Goal: Task Accomplishment & Management: Complete application form

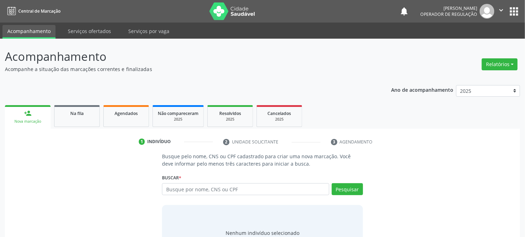
click at [227, 187] on input "text" at bounding box center [245, 189] width 167 height 12
type input "709003817944819"
click at [340, 188] on button "Pesquisar" at bounding box center [347, 189] width 31 height 12
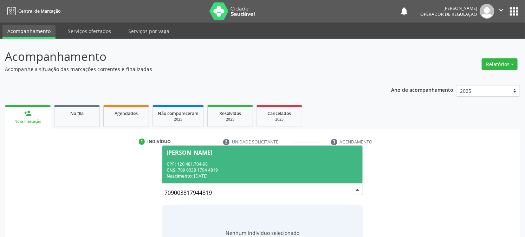
click at [205, 176] on div "Nascimento: [DATE]" at bounding box center [263, 176] width 192 height 6
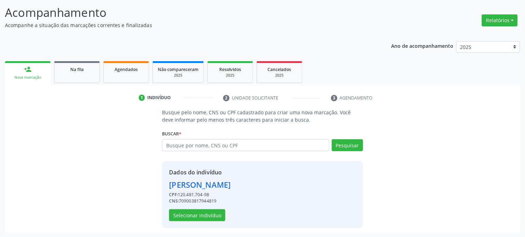
scroll to position [44, 0]
click at [202, 216] on button "Selecionar indivíduo" at bounding box center [197, 215] width 56 height 12
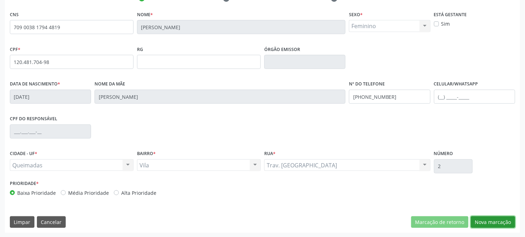
click at [494, 226] on button "Nova marcação" at bounding box center [493, 222] width 44 height 12
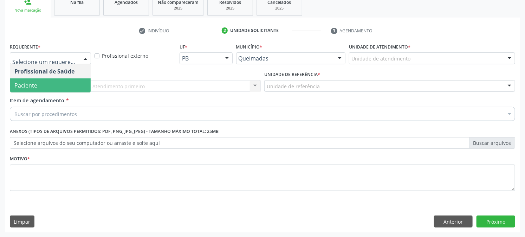
click at [48, 83] on span "Paciente" at bounding box center [50, 85] width 81 height 14
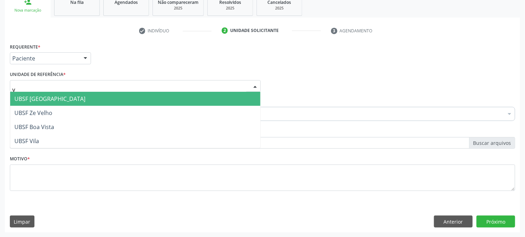
type input "vi"
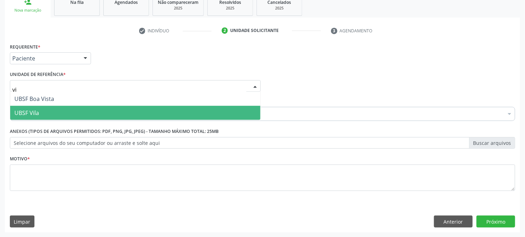
click at [40, 108] on span "UBSF Vila" at bounding box center [135, 113] width 250 height 14
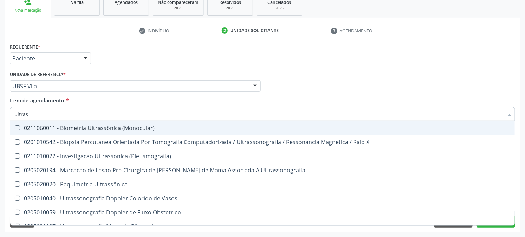
type input "ultrass"
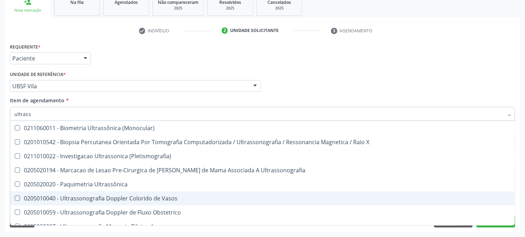
scroll to position [39, 0]
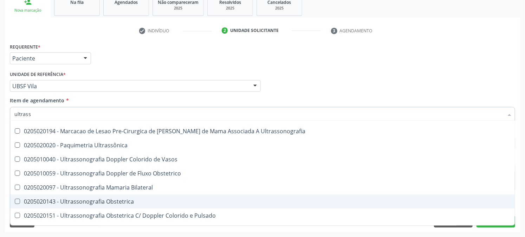
click at [76, 200] on div "0205020143 - Ultrassonografia Obstetrica" at bounding box center [262, 202] width 496 height 6
checkbox Obstetrica "true"
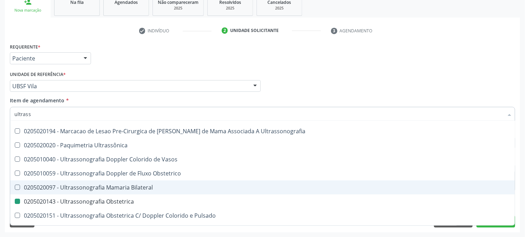
click at [0, 184] on div "Acompanhamento Acompanhe a situação das marcações correntes e finalizadas Relat…" at bounding box center [262, 83] width 525 height 310
checkbox X "true"
checkbox Obstetrica "false"
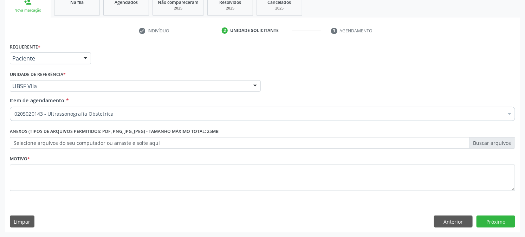
scroll to position [0, 0]
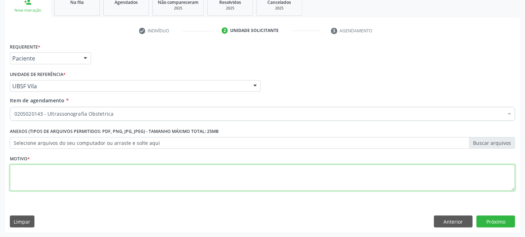
click at [61, 176] on textarea at bounding box center [263, 178] width 506 height 27
type textarea "PRÉ [DATE]"
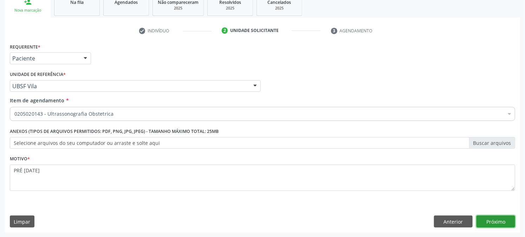
click at [490, 223] on button "Próximo" at bounding box center [496, 222] width 39 height 12
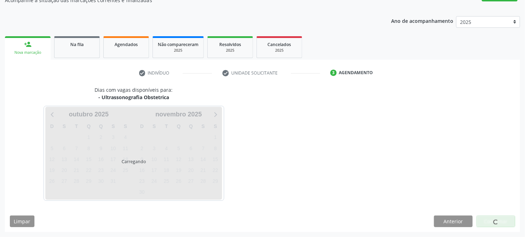
scroll to position [69, 0]
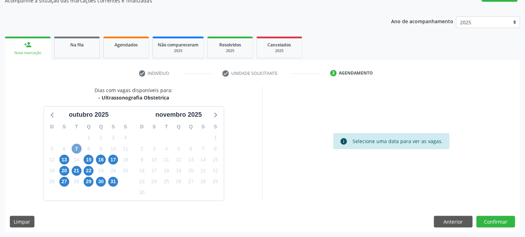
click at [74, 146] on span "7" at bounding box center [77, 149] width 10 height 10
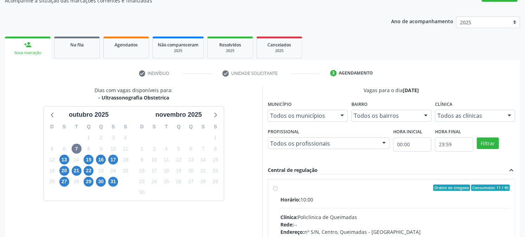
click at [293, 190] on div "Ordem de chegada Consumidos: 11 / 40" at bounding box center [396, 188] width 230 height 6
click at [278, 190] on input "Ordem de chegada Consumidos: 11 / 40 Horário: 10:00 Clínica: Policlinica de Que…" at bounding box center [275, 188] width 5 height 6
radio input "true"
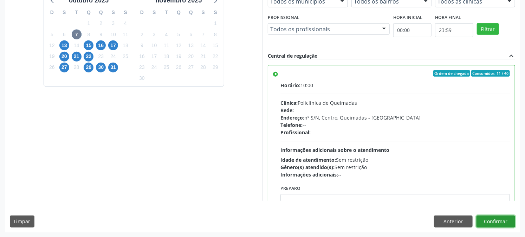
click at [499, 219] on button "Confirmar" at bounding box center [496, 222] width 39 height 12
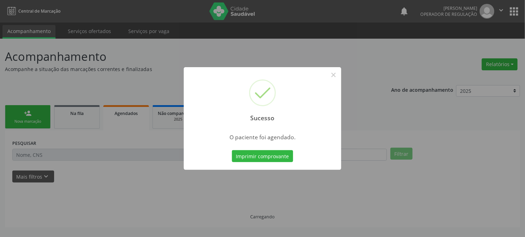
scroll to position [0, 0]
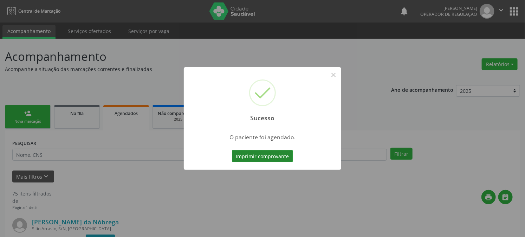
click at [266, 159] on button "Imprimir comprovante" at bounding box center [262, 156] width 61 height 12
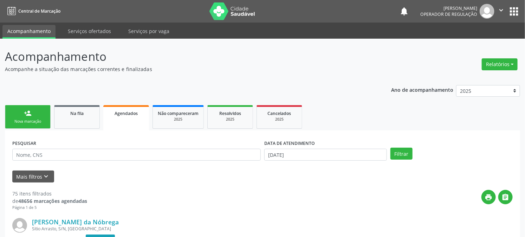
click at [27, 111] on div "person_add" at bounding box center [28, 113] width 8 height 8
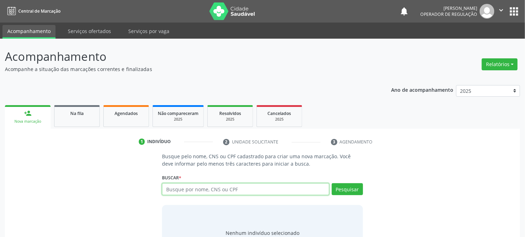
click at [227, 191] on input "text" at bounding box center [245, 189] width 167 height 12
type input "709602609934273"
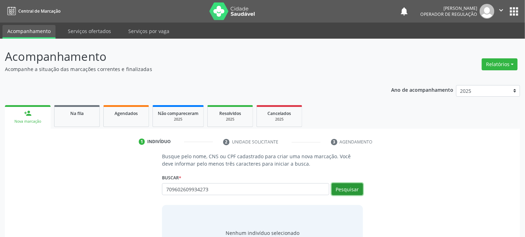
click at [333, 189] on button "Pesquisar" at bounding box center [347, 189] width 31 height 12
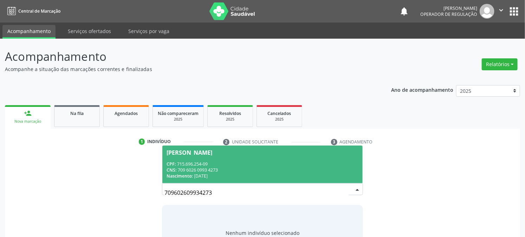
click at [199, 169] on div "CNS: 709 6026 0993 4273" at bounding box center [263, 170] width 192 height 6
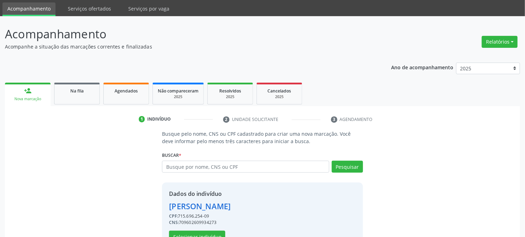
scroll to position [44, 0]
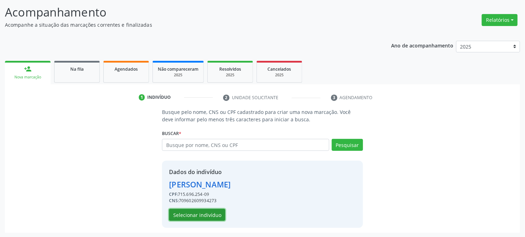
click at [201, 213] on button "Selecionar indivíduo" at bounding box center [197, 215] width 56 height 12
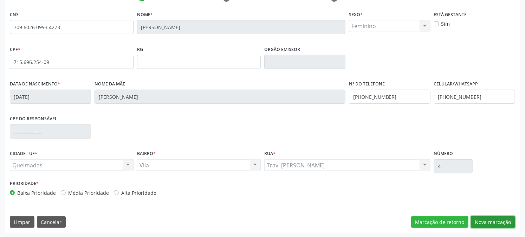
click at [498, 223] on button "Nova marcação" at bounding box center [493, 222] width 44 height 12
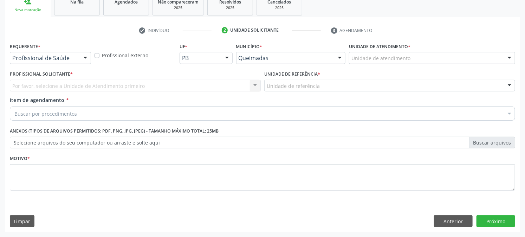
scroll to position [111, 0]
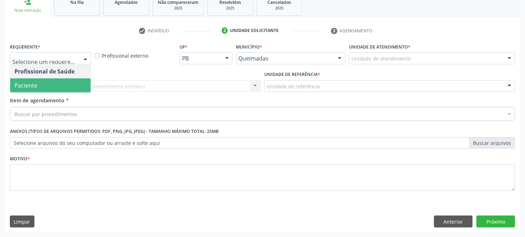
click at [44, 91] on span "Paciente" at bounding box center [50, 85] width 81 height 14
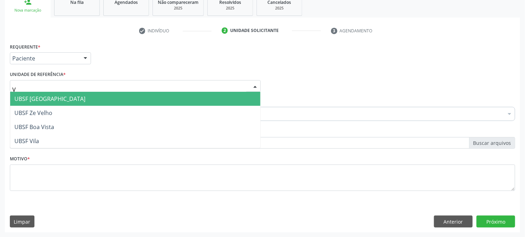
type input "VI"
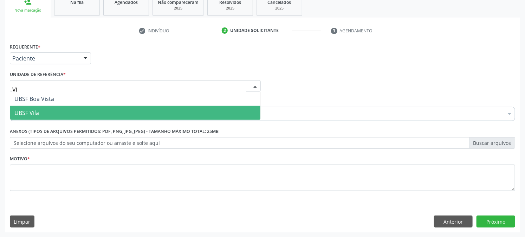
click at [45, 106] on span "UBSF Vila" at bounding box center [135, 113] width 250 height 14
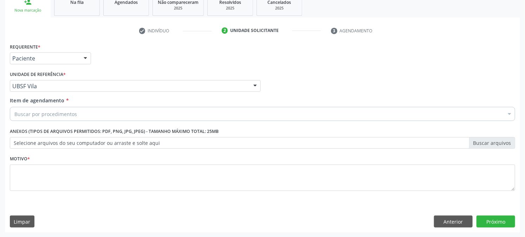
click at [45, 107] on div "Buscar por procedimentos" at bounding box center [263, 114] width 506 height 14
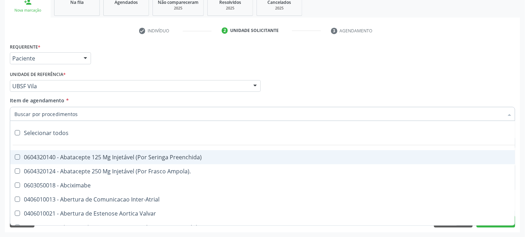
click at [47, 111] on input "Item de agendamento *" at bounding box center [258, 114] width 489 height 14
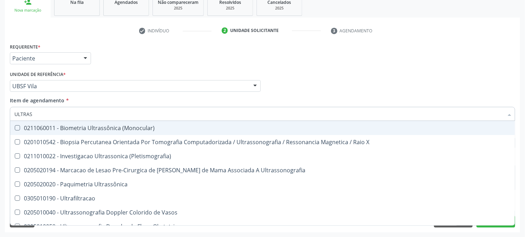
type input "ULTRASS"
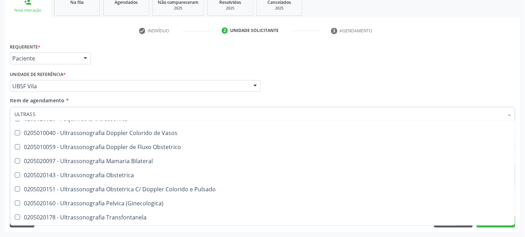
scroll to position [78, 0]
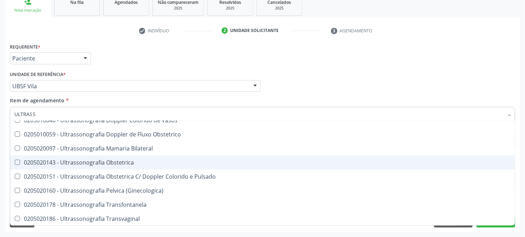
click at [86, 163] on div "0205020143 - Ultrassonografia Obstetrica" at bounding box center [262, 163] width 496 height 6
checkbox Obstetrica "true"
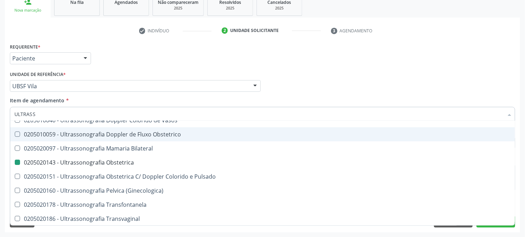
click at [123, 59] on div "Requerente * Paciente Profissional de Saúde Paciente Nenhum resultado encontrad…" at bounding box center [262, 54] width 509 height 27
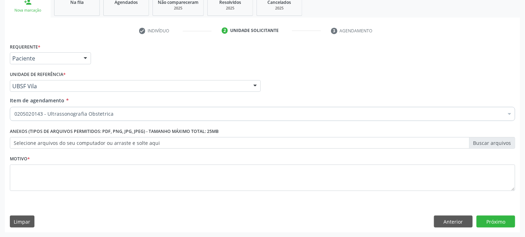
scroll to position [0, 0]
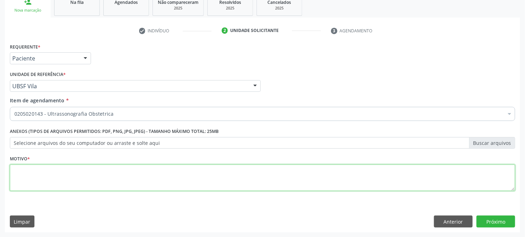
click at [72, 176] on textarea at bounding box center [263, 178] width 506 height 27
type textarea "PRÉ [DATE]"
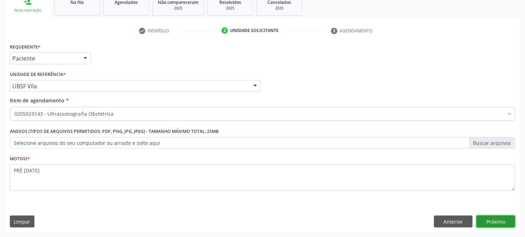
click at [509, 220] on button "Próximo" at bounding box center [496, 222] width 39 height 12
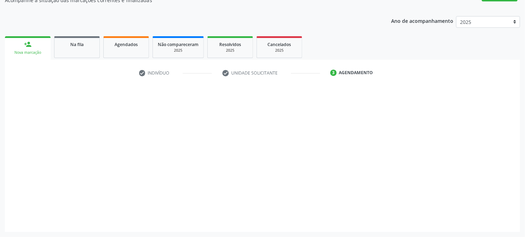
scroll to position [69, 0]
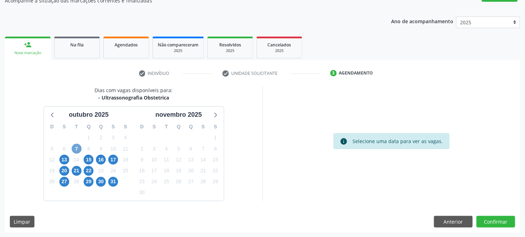
click at [73, 148] on span "7" at bounding box center [77, 149] width 10 height 10
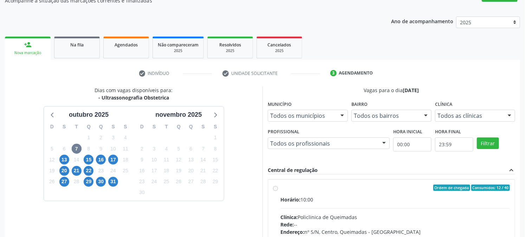
click at [308, 184] on div "Ordem de chegada Consumidos: 12 / 40 Horário: 10:00 Clínica: Policlinica de Que…" at bounding box center [391, 239] width 247 height 118
radio input "true"
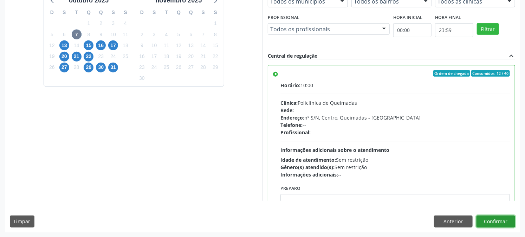
click at [493, 216] on button "Confirmar" at bounding box center [496, 222] width 39 height 12
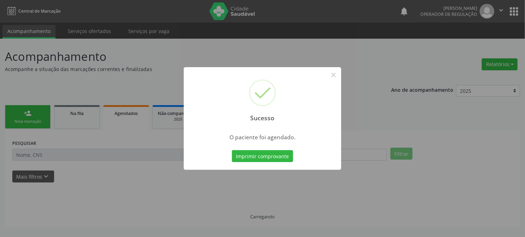
scroll to position [0, 0]
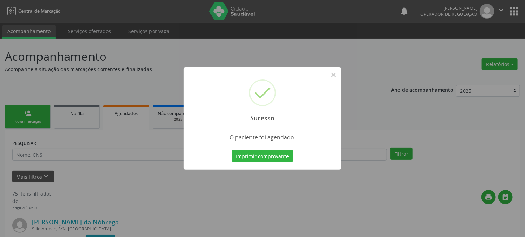
click at [232, 150] on button "Imprimir comprovante" at bounding box center [262, 156] width 61 height 12
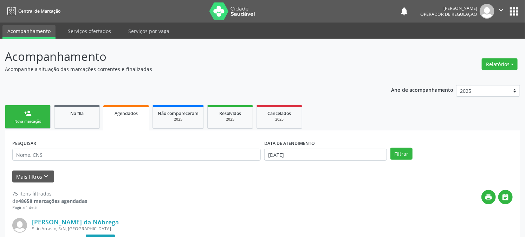
click at [20, 116] on link "person_add Nova marcação" at bounding box center [28, 117] width 46 height 24
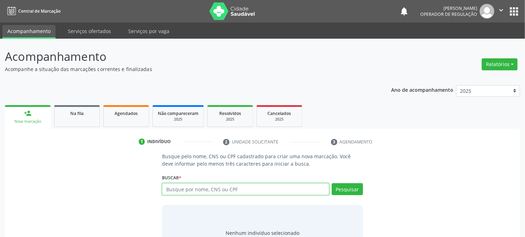
click at [219, 184] on input "text" at bounding box center [245, 189] width 167 height 12
type input "702408336553530"
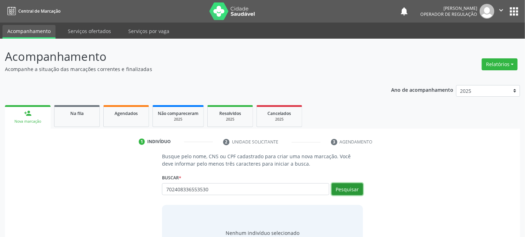
click at [351, 191] on button "Pesquisar" at bounding box center [347, 189] width 31 height 12
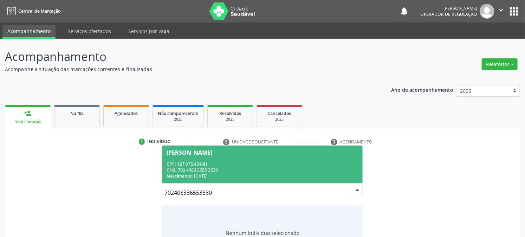
click at [232, 161] on div "CPF: 127.075.454-81" at bounding box center [263, 164] width 192 height 6
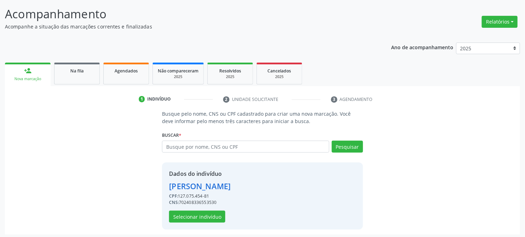
scroll to position [44, 0]
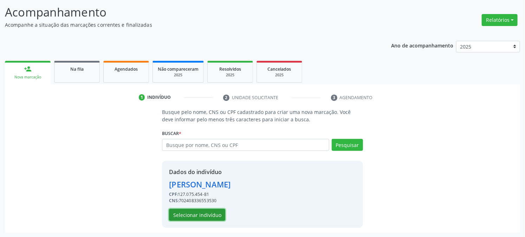
click at [203, 216] on button "Selecionar indivíduo" at bounding box center [197, 215] width 56 height 12
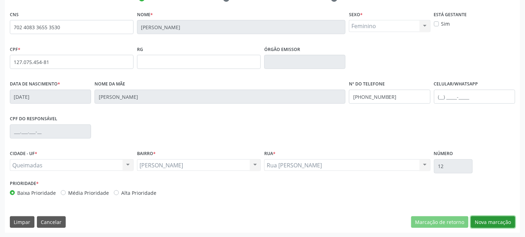
click at [492, 223] on button "Nova marcação" at bounding box center [493, 222] width 44 height 12
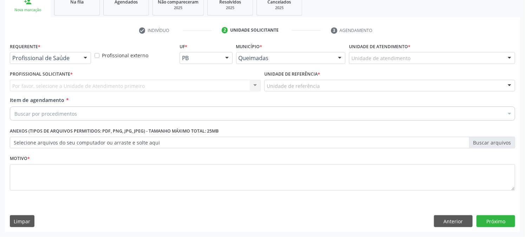
scroll to position [111, 0]
click at [33, 47] on label "Requerente *" at bounding box center [25, 46] width 31 height 11
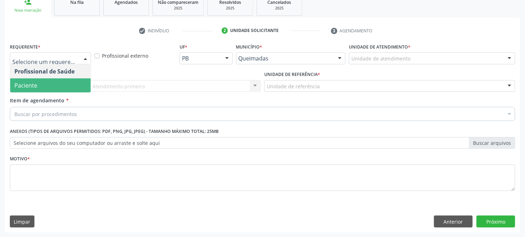
click at [43, 85] on span "Paciente" at bounding box center [50, 85] width 81 height 14
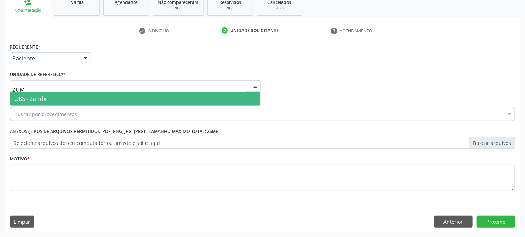
type input "ZUMB"
click at [31, 97] on span "UBSF Zumbi" at bounding box center [30, 99] width 32 height 8
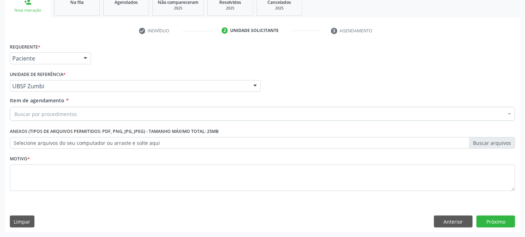
click at [46, 117] on div "Buscar por procedimentos" at bounding box center [263, 114] width 506 height 14
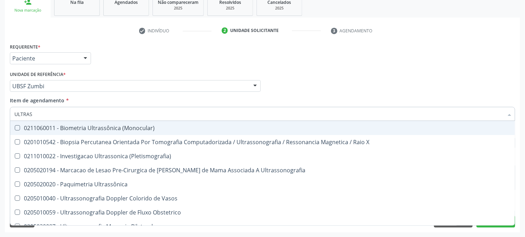
type input "ULTRASS"
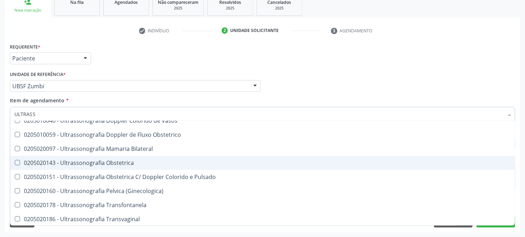
scroll to position [78, 0]
click at [90, 163] on div "0205020143 - Ultrassonografia Obstetrica" at bounding box center [262, 163] width 496 height 6
checkbox Obstetrica "true"
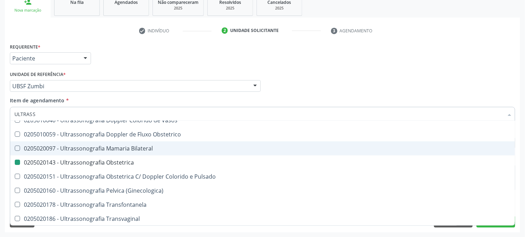
click at [0, 129] on div "Acompanhamento Acompanhe a situação das marcações correntes e finalizadas Relat…" at bounding box center [262, 83] width 525 height 310
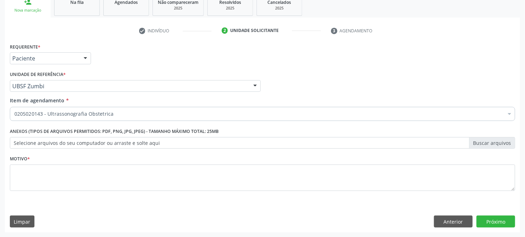
scroll to position [0, 0]
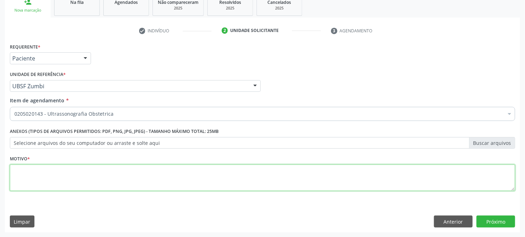
click at [33, 182] on textarea at bounding box center [263, 178] width 506 height 27
type textarea "PRÉ [DATE]"
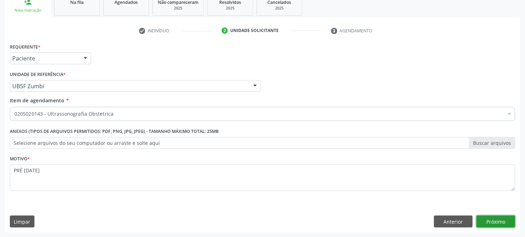
click at [492, 219] on button "Próximo" at bounding box center [496, 222] width 39 height 12
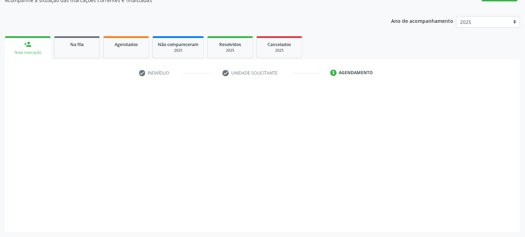
scroll to position [69, 0]
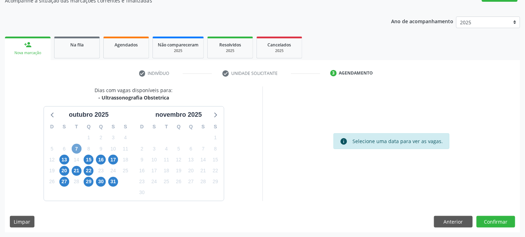
click at [75, 146] on span "7" at bounding box center [77, 149] width 10 height 10
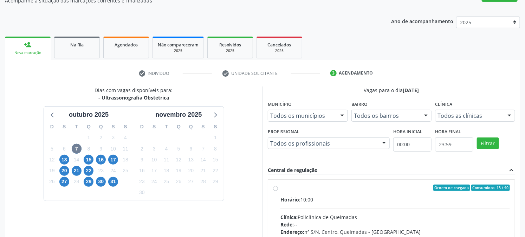
click at [294, 183] on div "Ordem de chegada Consumidos: 13 / 40 Horário: 10:00 Clínica: Policlinica de Que…" at bounding box center [391, 239] width 247 height 118
radio input "true"
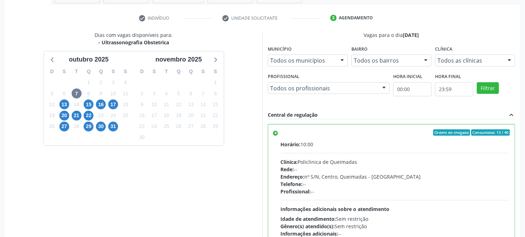
scroll to position [183, 0]
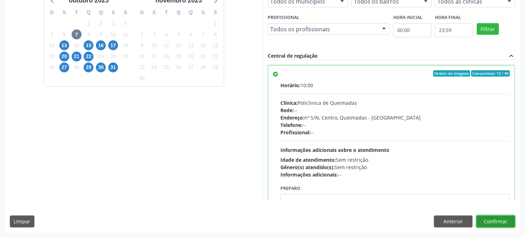
click at [483, 218] on button "Confirmar" at bounding box center [496, 222] width 39 height 12
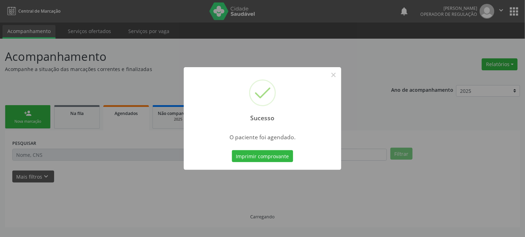
scroll to position [0, 0]
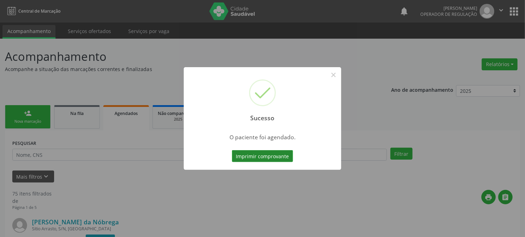
click at [283, 157] on button "Imprimir comprovante" at bounding box center [262, 156] width 61 height 12
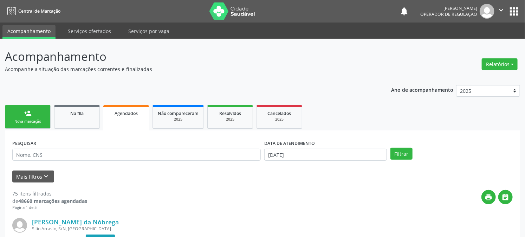
click at [41, 124] on div "Nova marcação" at bounding box center [27, 121] width 35 height 5
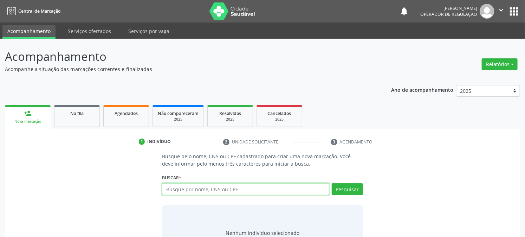
click at [179, 188] on input "text" at bounding box center [245, 189] width 167 height 12
type input "708707109473299"
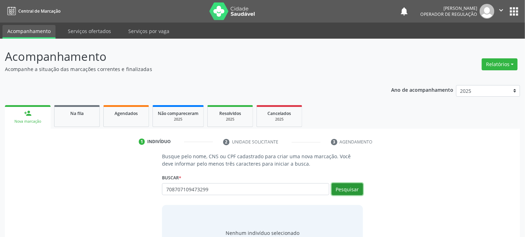
click at [357, 189] on button "Pesquisar" at bounding box center [347, 189] width 31 height 12
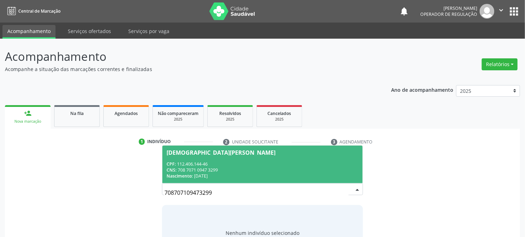
click at [196, 161] on div "CPF: 112.406.144-46" at bounding box center [263, 164] width 192 height 6
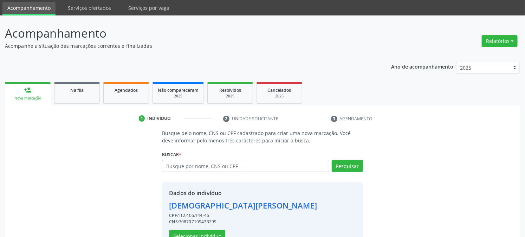
scroll to position [44, 0]
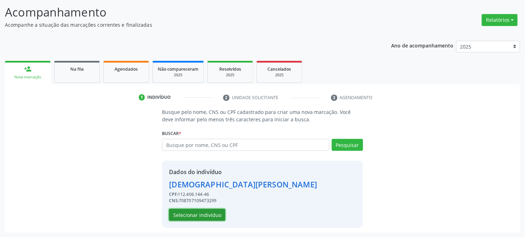
click at [189, 216] on button "Selecionar indivíduo" at bounding box center [197, 215] width 56 height 12
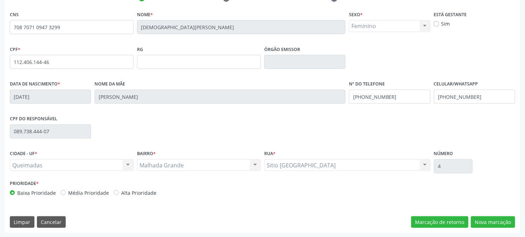
click at [501, 214] on div "CNS 708 7071 0947 3299 [GEOGRAPHIC_DATA] * [PERSON_NAME] * Feminino Masculino F…" at bounding box center [262, 121] width 515 height 224
click at [500, 223] on button "Nova marcação" at bounding box center [493, 222] width 44 height 12
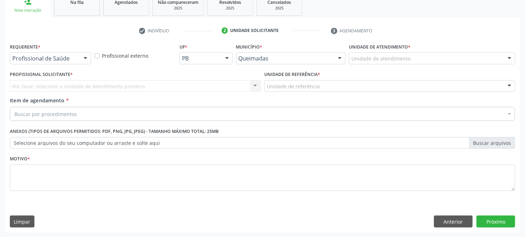
click at [72, 51] on div "Requerente * Profissional de Saúde Profissional de Saúde Paciente Nenhum result…" at bounding box center [50, 52] width 81 height 23
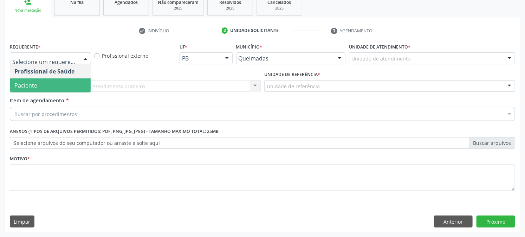
click at [62, 88] on span "Paciente" at bounding box center [50, 85] width 81 height 14
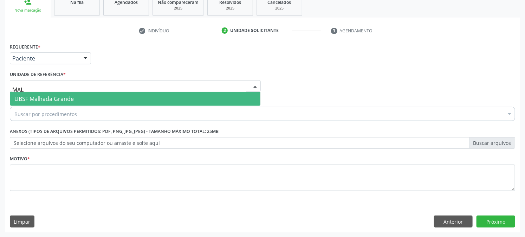
type input "MALH"
click at [70, 96] on span "UBSF Malhada Grande" at bounding box center [43, 99] width 59 height 8
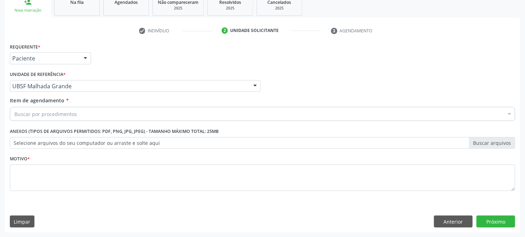
click at [80, 110] on div "Buscar por procedimentos" at bounding box center [263, 114] width 506 height 14
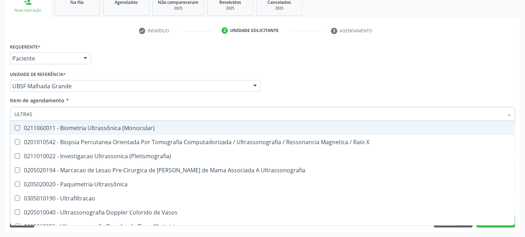
type input "ULTRASS"
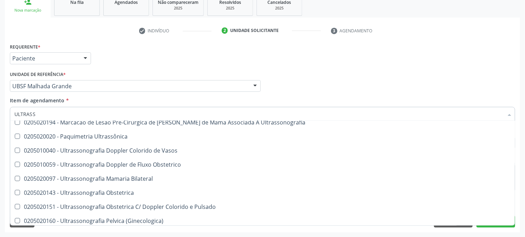
scroll to position [117, 0]
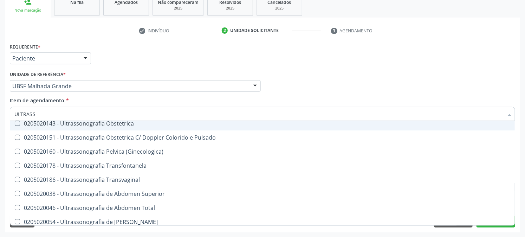
click at [97, 126] on div "0205020143 - Ultrassonografia Obstetrica" at bounding box center [262, 124] width 496 height 6
checkbox Obstetrica "true"
click at [124, 70] on div "Unidade de referência * UBSF [GEOGRAPHIC_DATA] UBSF Ligeiro II UBSF Saulo Leal …" at bounding box center [135, 80] width 251 height 23
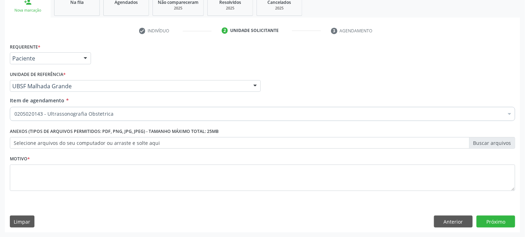
scroll to position [0, 0]
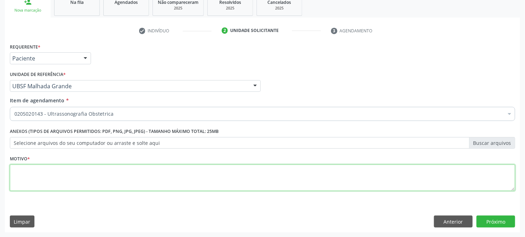
click at [84, 173] on textarea at bounding box center [263, 178] width 506 height 27
type textarea "PRÉ [DATE]"
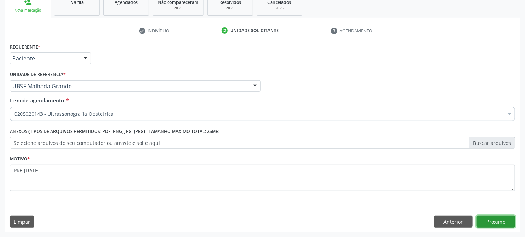
click at [487, 218] on button "Próximo" at bounding box center [496, 222] width 39 height 12
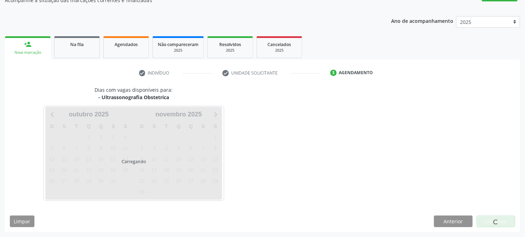
scroll to position [69, 0]
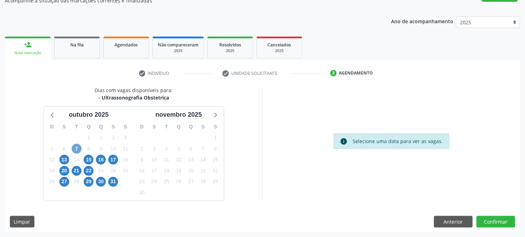
click at [80, 149] on span "7" at bounding box center [77, 149] width 10 height 10
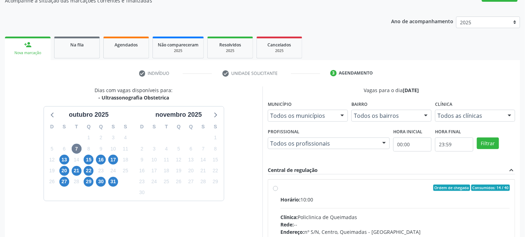
click at [295, 189] on div "Ordem de chegada Consumidos: 14 / 40" at bounding box center [396, 188] width 230 height 6
click at [278, 189] on input "Ordem de chegada Consumidos: 14 / 40 Horário: 10:00 Clínica: Policlinica de Que…" at bounding box center [275, 188] width 5 height 6
radio input "true"
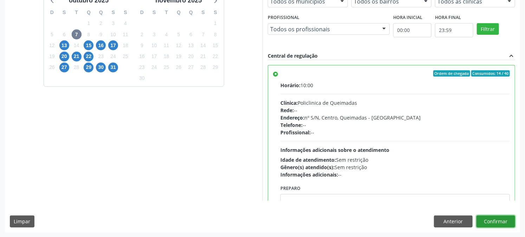
click at [495, 222] on button "Confirmar" at bounding box center [496, 222] width 39 height 12
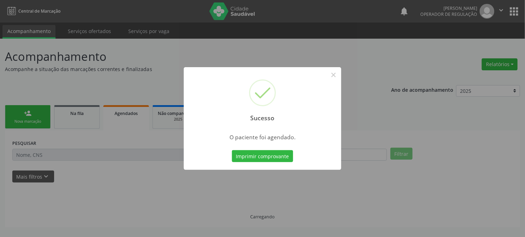
scroll to position [0, 0]
click at [259, 155] on button "Imprimir comprovante" at bounding box center [262, 156] width 61 height 12
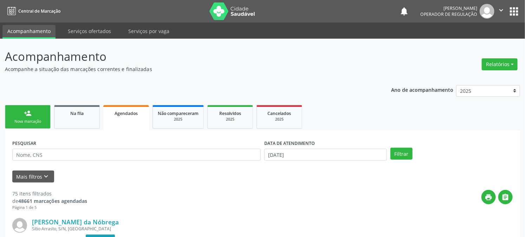
click at [33, 121] on div "Nova marcação" at bounding box center [27, 121] width 35 height 5
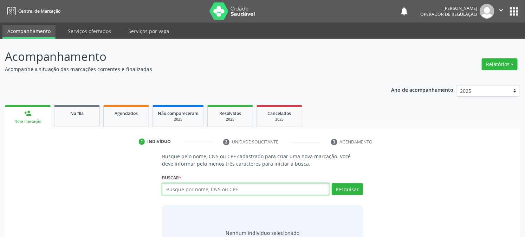
click at [192, 187] on input "text" at bounding box center [245, 189] width 167 height 12
type input "706702558274314"
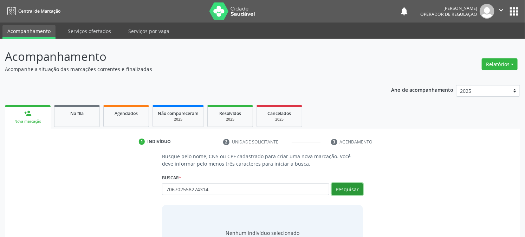
click at [350, 194] on button "Pesquisar" at bounding box center [347, 189] width 31 height 12
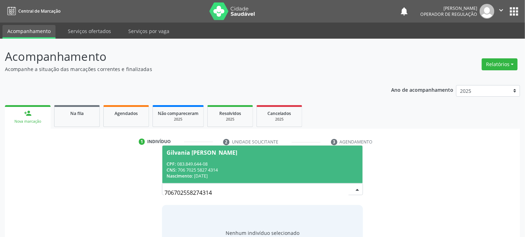
click at [171, 166] on span "CPF:" at bounding box center [171, 164] width 9 height 6
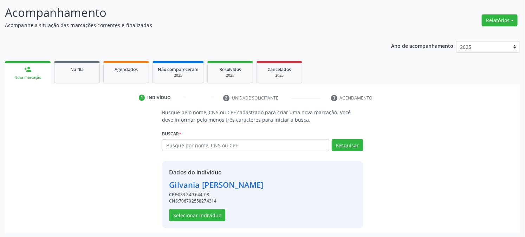
scroll to position [44, 0]
click at [192, 214] on button "Selecionar indivíduo" at bounding box center [197, 215] width 56 height 12
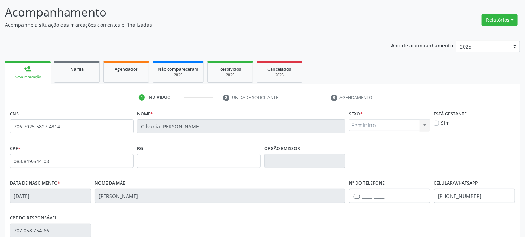
scroll to position [143, 0]
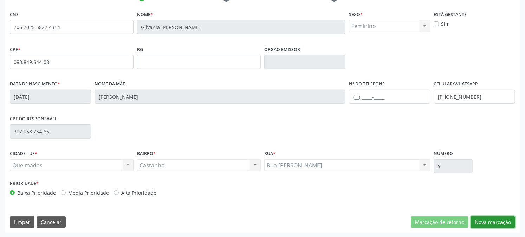
click at [506, 221] on button "Nova marcação" at bounding box center [493, 222] width 44 height 12
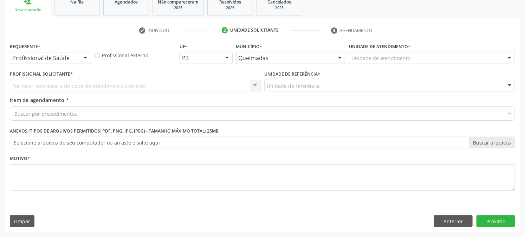
scroll to position [111, 0]
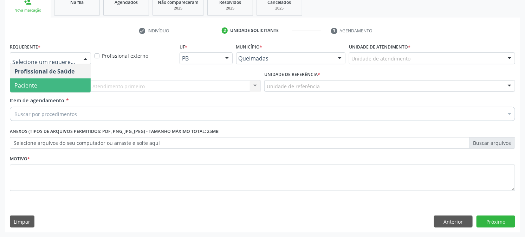
click at [53, 89] on span "Paciente" at bounding box center [50, 85] width 81 height 14
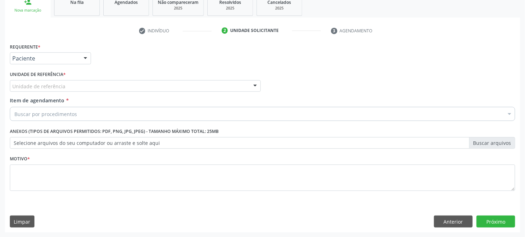
click at [69, 80] on div "Unidade de referência" at bounding box center [135, 86] width 251 height 12
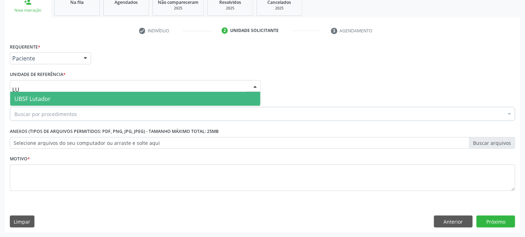
type input "LUT"
click at [66, 97] on span "UBSF Lutador" at bounding box center [135, 99] width 250 height 14
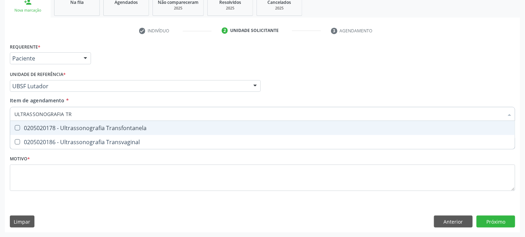
type input "ULTRASSONOGRAFIA TRA"
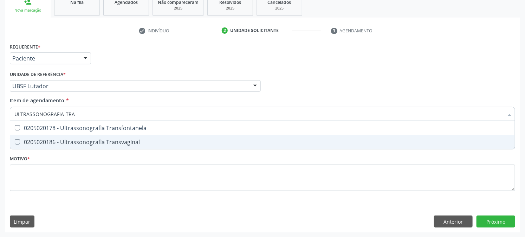
click at [58, 139] on div "0205020186 - Ultrassonografia Transvaginal" at bounding box center [262, 142] width 496 height 6
checkbox Transvaginal "true"
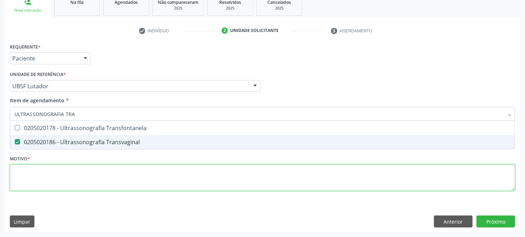
click at [41, 180] on div "Requerente * Paciente Profissional de Saúde Paciente Nenhum resultado encontrad…" at bounding box center [263, 120] width 506 height 159
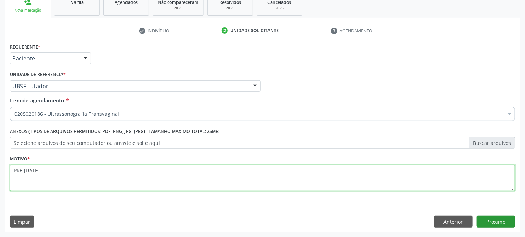
type textarea "PRÉ [DATE]"
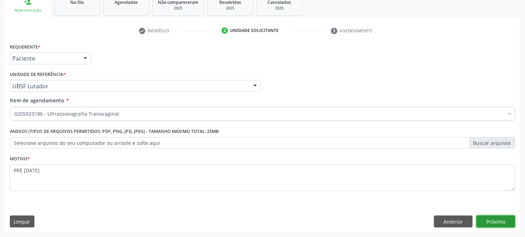
click at [505, 219] on button "Próximo" at bounding box center [496, 222] width 39 height 12
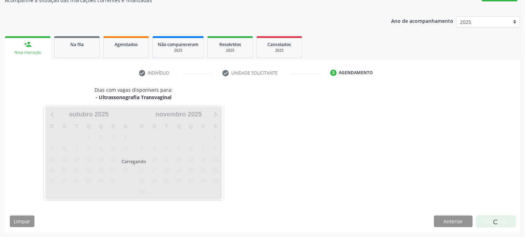
scroll to position [69, 0]
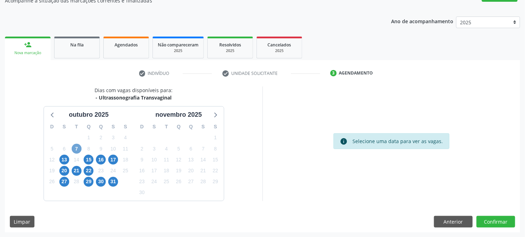
click at [78, 149] on span "7" at bounding box center [77, 149] width 10 height 10
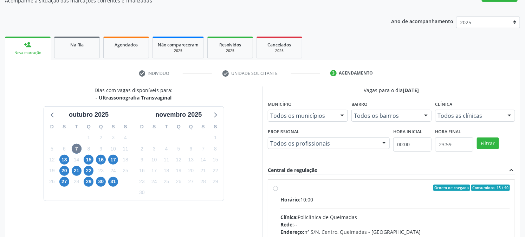
click at [290, 188] on div "Ordem de chegada Consumidos: 15 / 40" at bounding box center [396, 188] width 230 height 6
click at [278, 188] on input "Ordem de chegada Consumidos: 15 / 40 Horário: 10:00 Clínica: Policlinica de Que…" at bounding box center [275, 188] width 5 height 6
radio input "true"
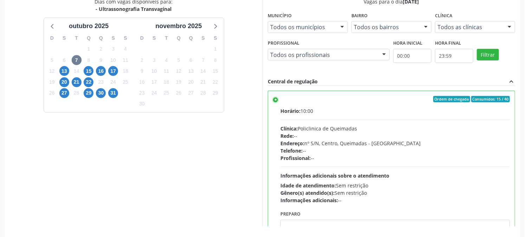
scroll to position [183, 0]
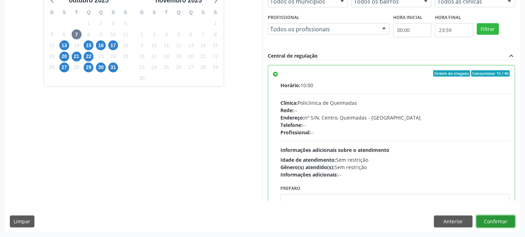
click at [494, 220] on button "Confirmar" at bounding box center [496, 222] width 39 height 12
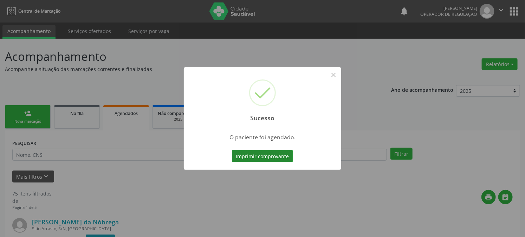
click at [241, 155] on button "Imprimir comprovante" at bounding box center [262, 156] width 61 height 12
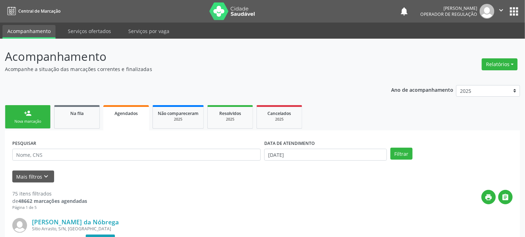
click at [19, 122] on div "Nova marcação" at bounding box center [27, 121] width 35 height 5
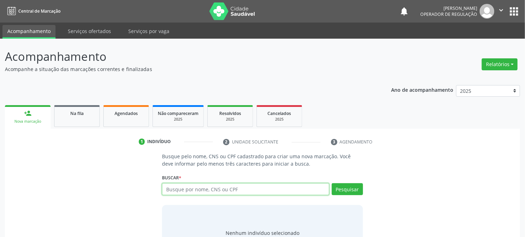
click at [208, 187] on input "text" at bounding box center [245, 189] width 167 height 12
click at [209, 187] on input "text" at bounding box center [245, 189] width 167 height 12
type input "705002655784257"
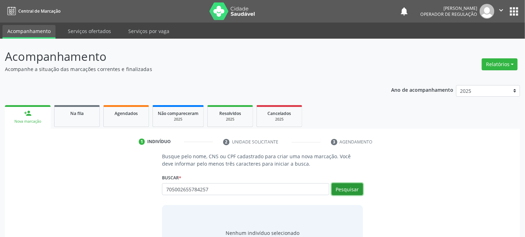
click at [344, 188] on button "Pesquisar" at bounding box center [347, 189] width 31 height 12
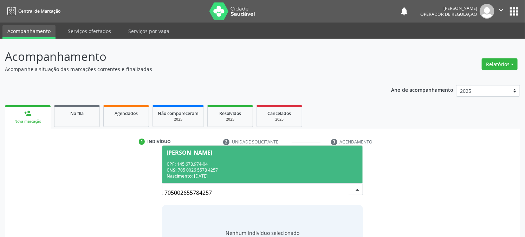
click at [212, 153] on div "João Miguel Barbosa Souza" at bounding box center [190, 153] width 46 height 6
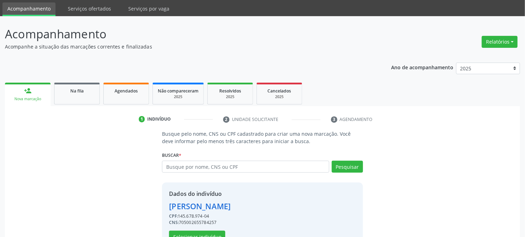
scroll to position [44, 0]
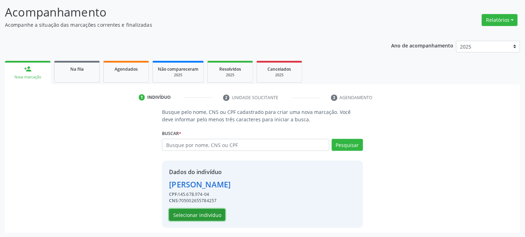
click at [189, 216] on button "Selecionar indivíduo" at bounding box center [197, 215] width 56 height 12
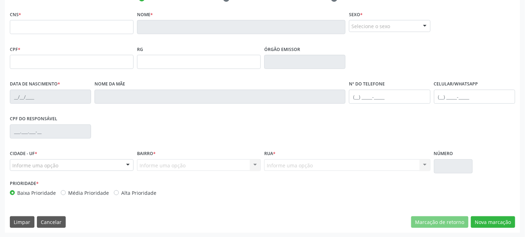
scroll to position [0, 0]
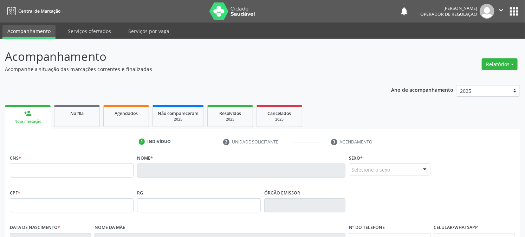
click at [514, 8] on button "apps" at bounding box center [514, 11] width 12 height 12
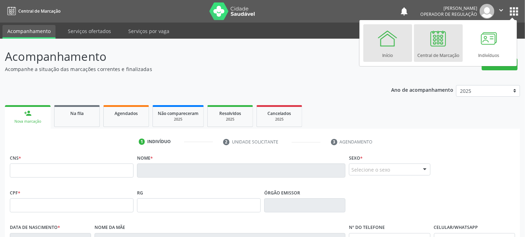
click at [383, 55] on div "Início" at bounding box center [388, 53] width 11 height 9
